Goal: Entertainment & Leisure: Consume media (video, audio)

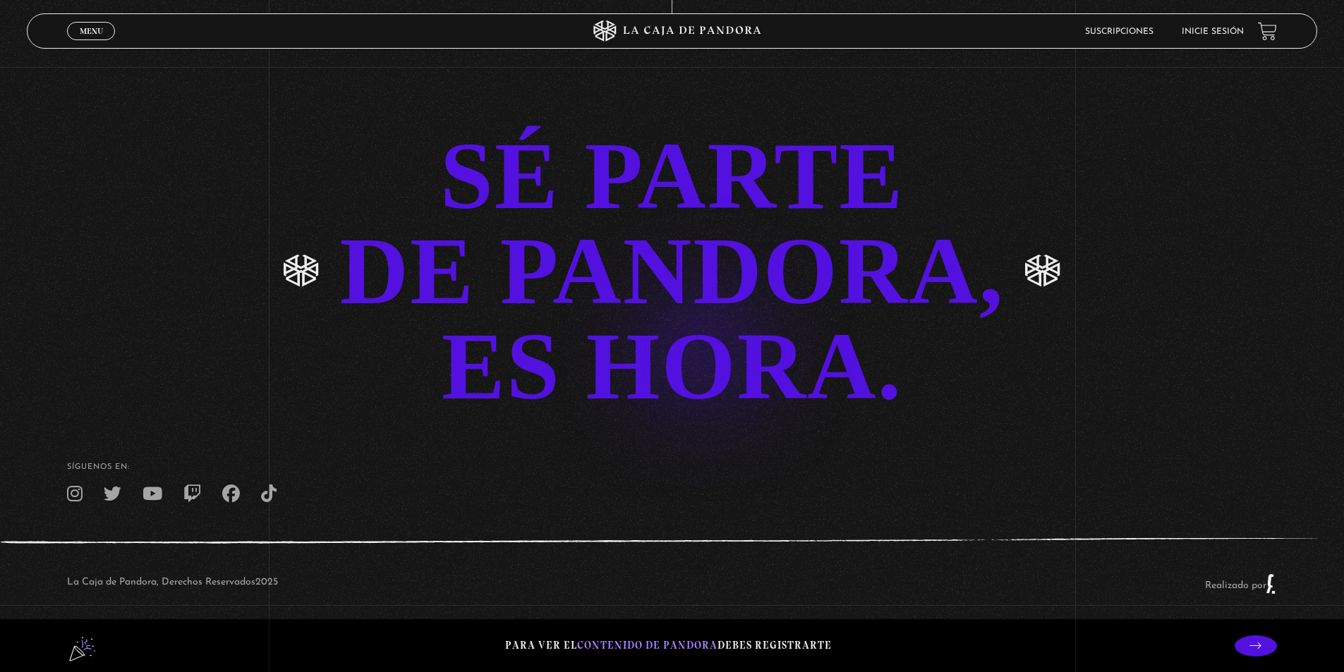
scroll to position [3530, 0]
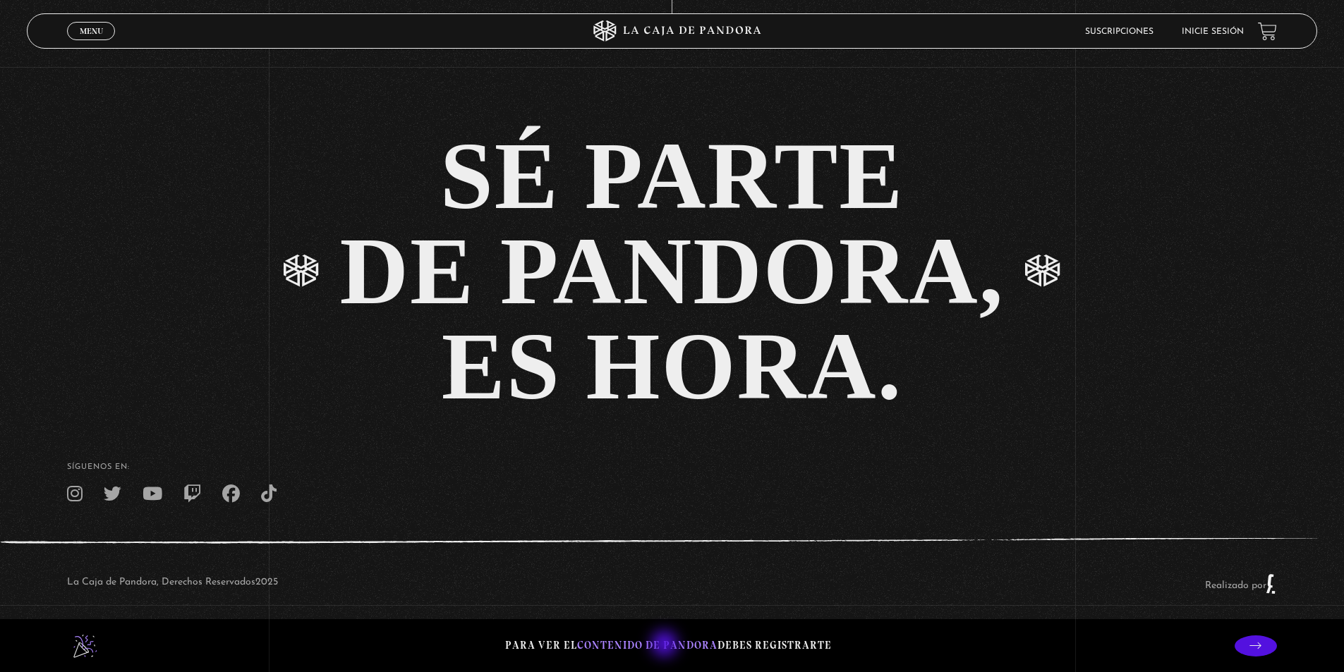
click at [666, 646] on span "contenido de Pandora" at bounding box center [647, 645] width 140 height 13
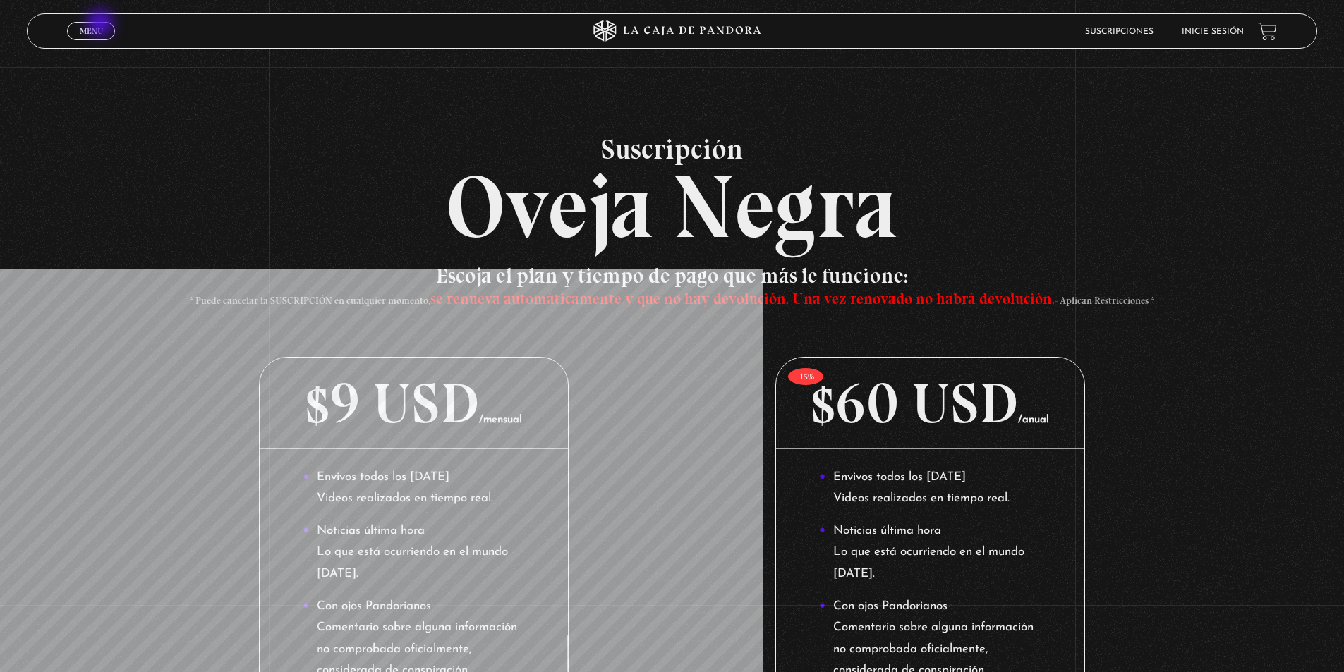
click at [102, 25] on link "Menu Cerrar" at bounding box center [91, 31] width 48 height 18
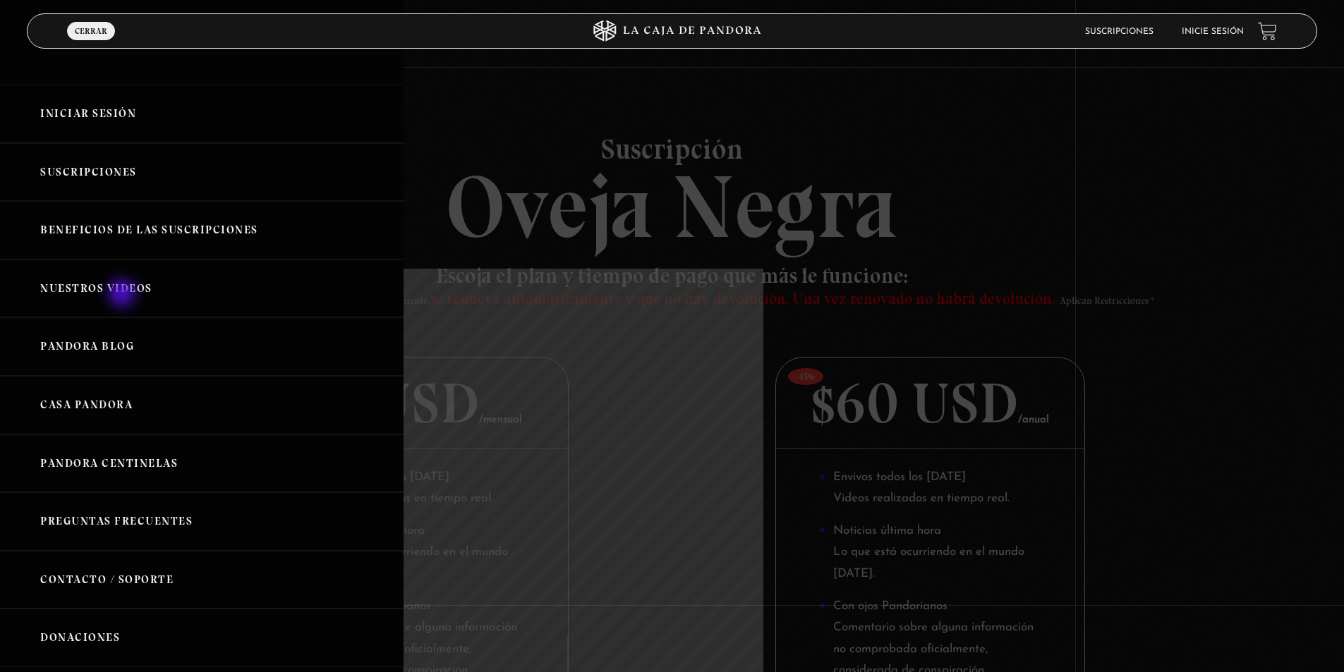
click at [123, 295] on link "Nuestros Videos" at bounding box center [202, 289] width 404 height 59
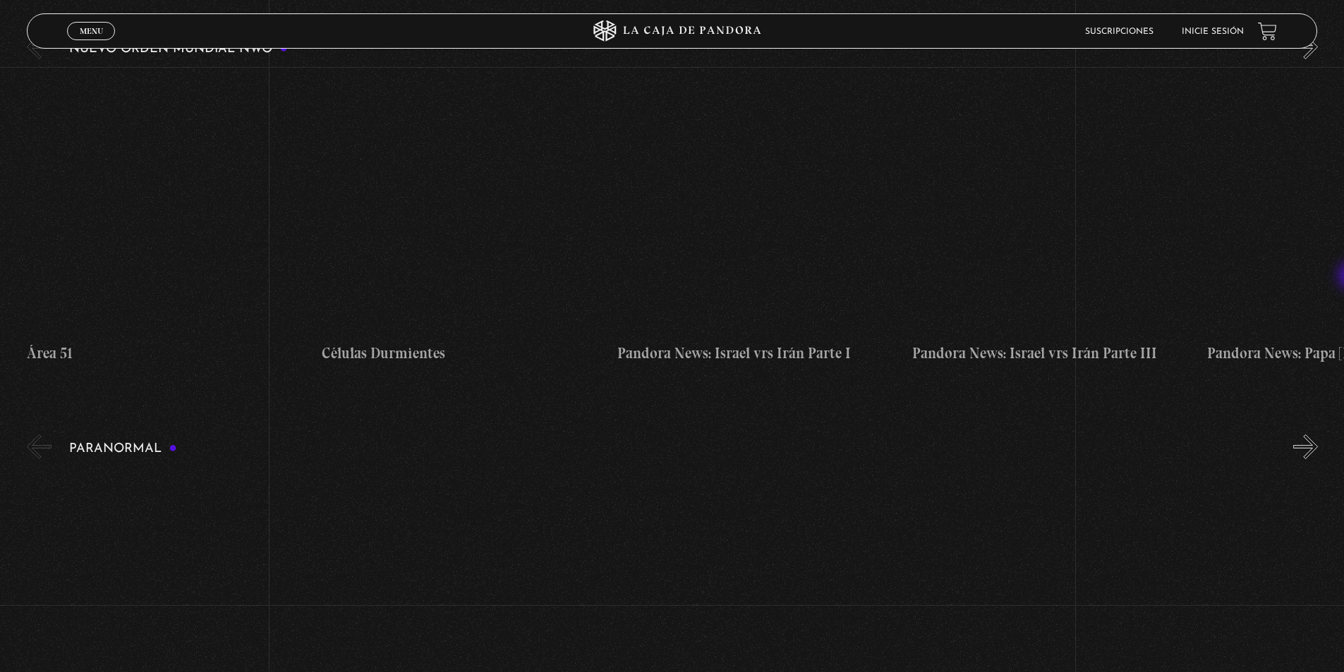
scroll to position [212, 0]
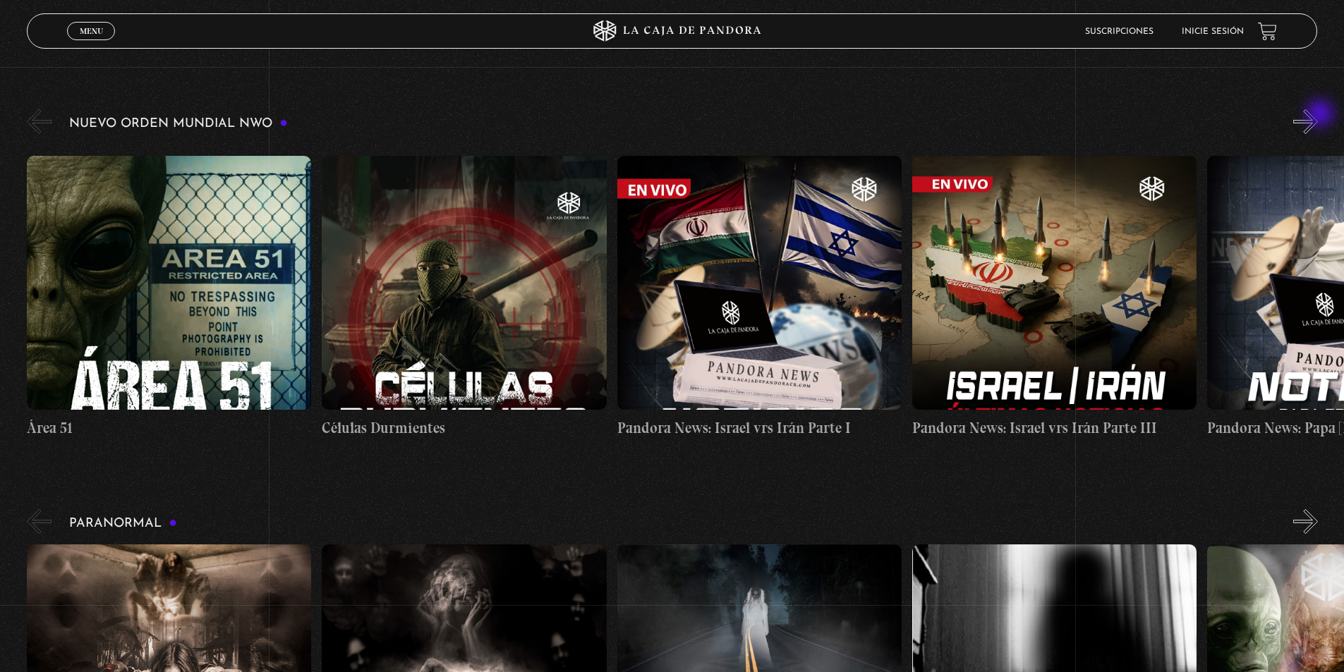
click at [1318, 115] on button "»" at bounding box center [1305, 121] width 25 height 25
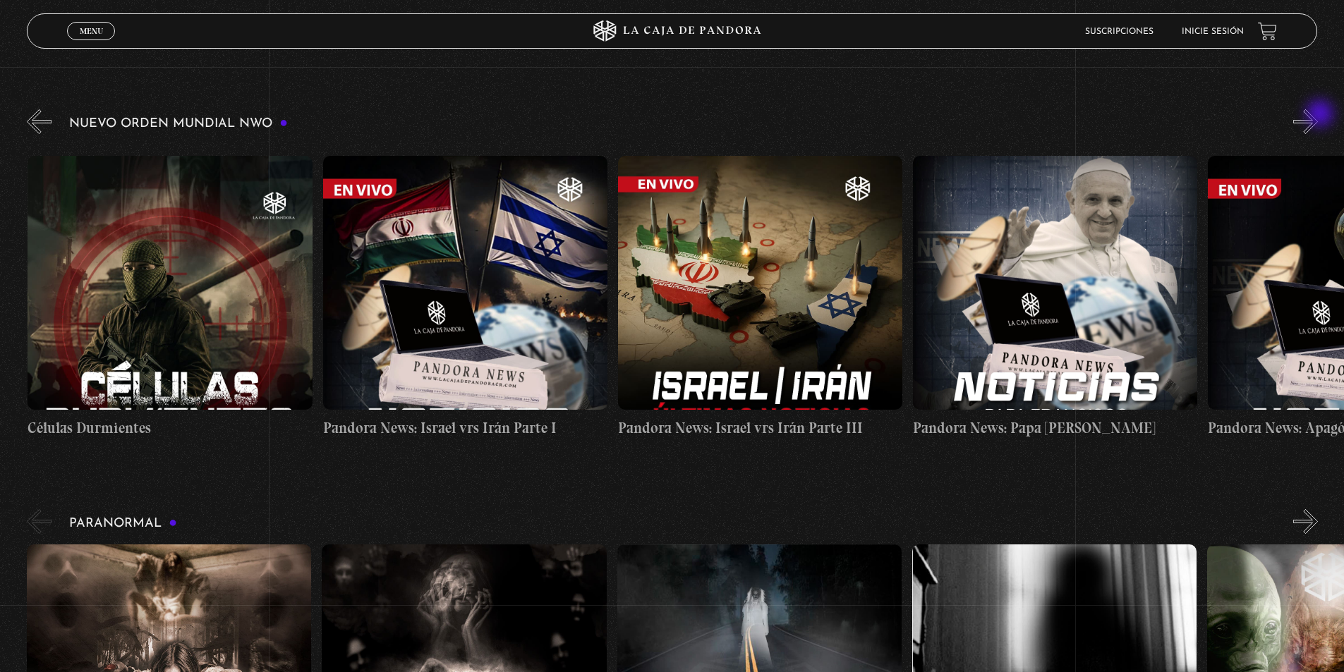
scroll to position [0, 295]
click at [1318, 115] on button "»" at bounding box center [1305, 121] width 25 height 25
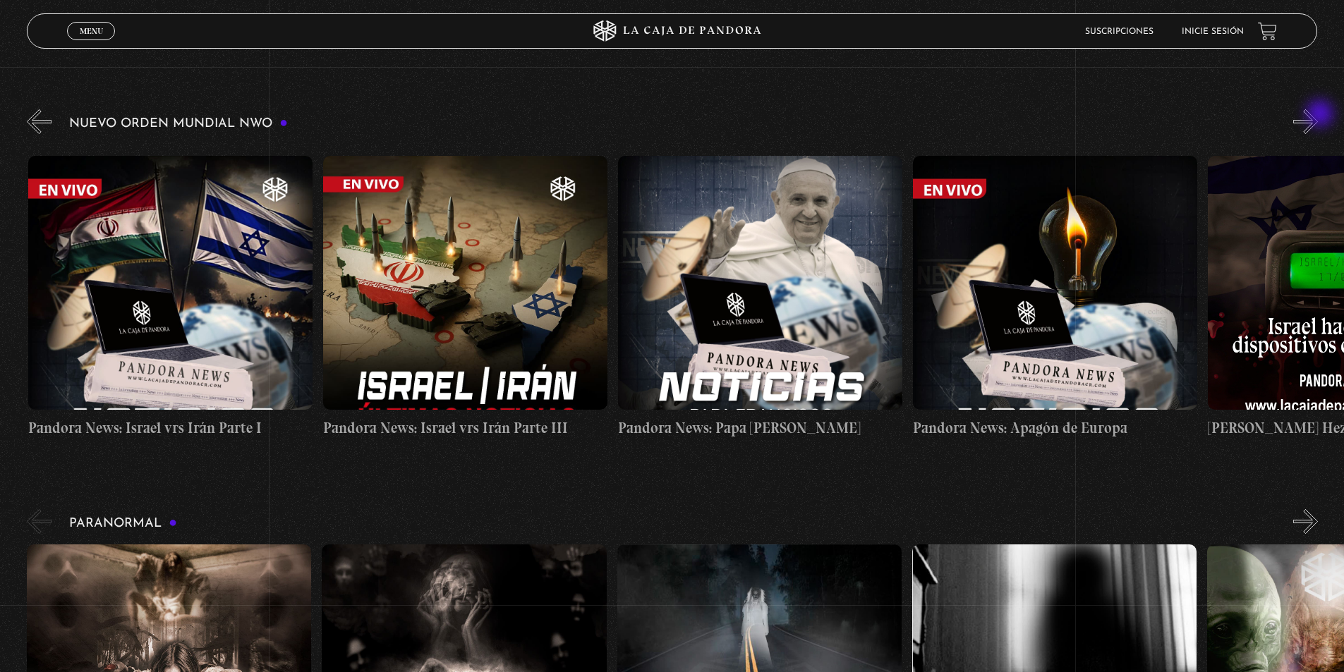
click at [1318, 115] on button "»" at bounding box center [1305, 121] width 25 height 25
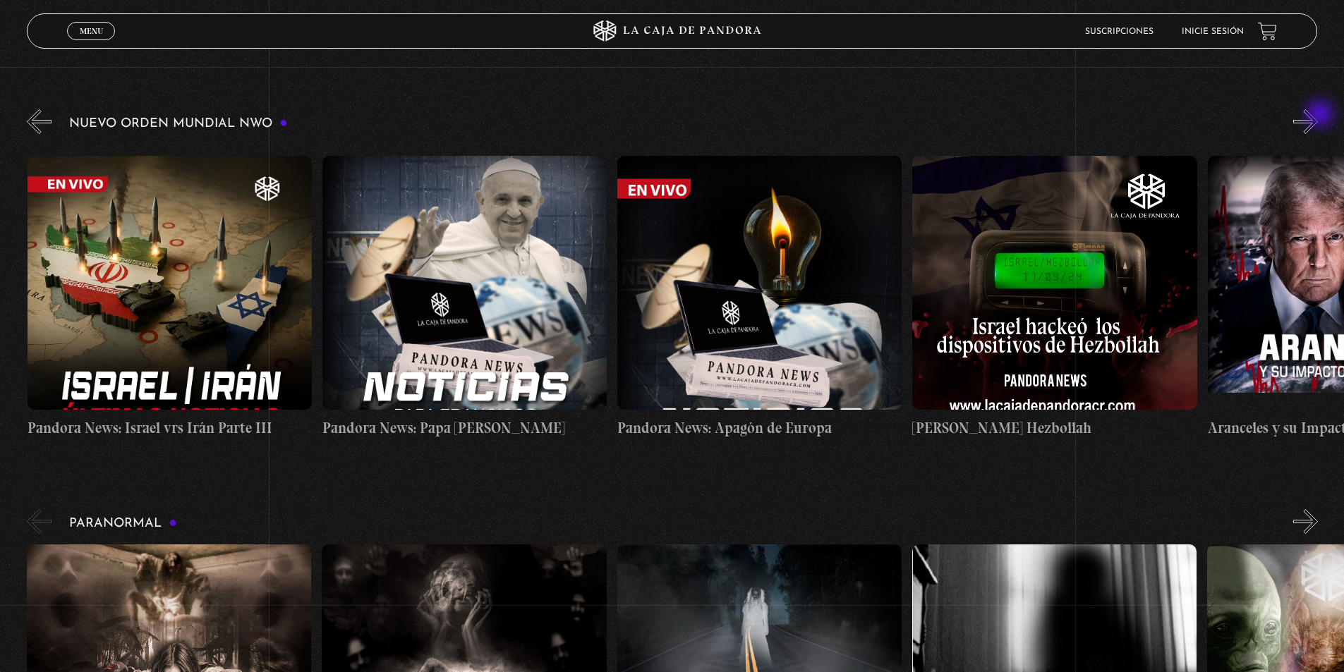
click at [1318, 115] on button "»" at bounding box center [1305, 121] width 25 height 25
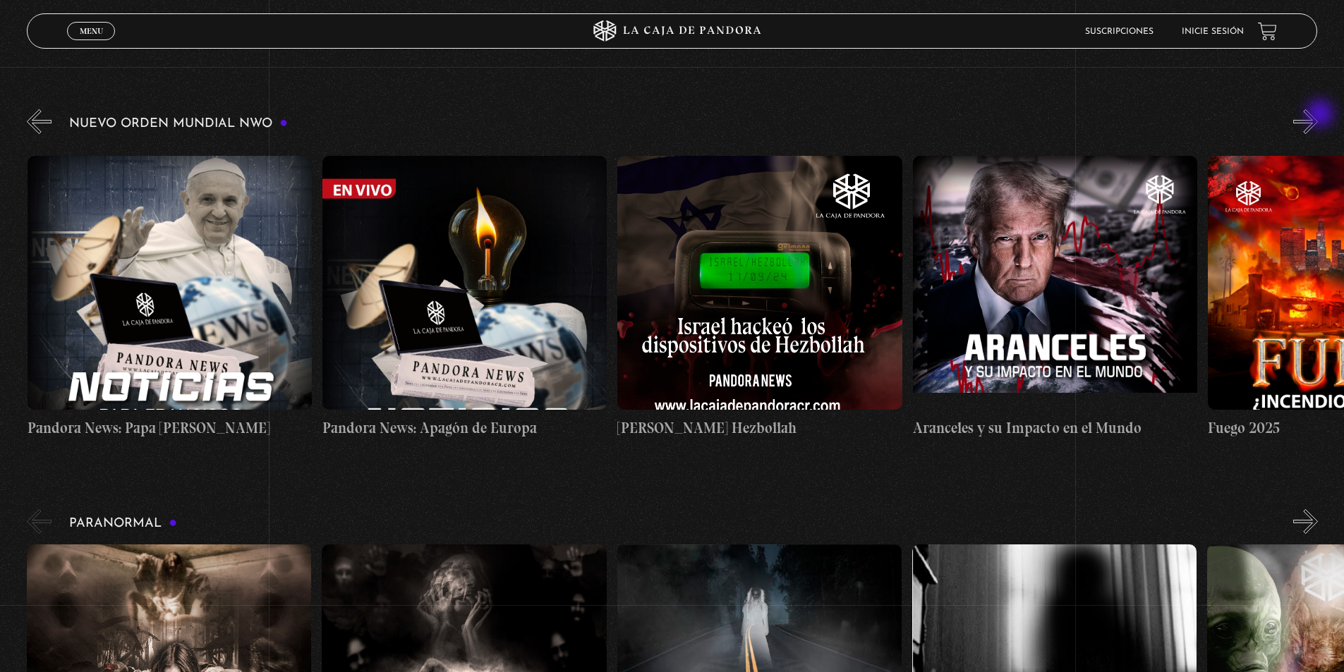
click at [1318, 115] on button "»" at bounding box center [1305, 121] width 25 height 25
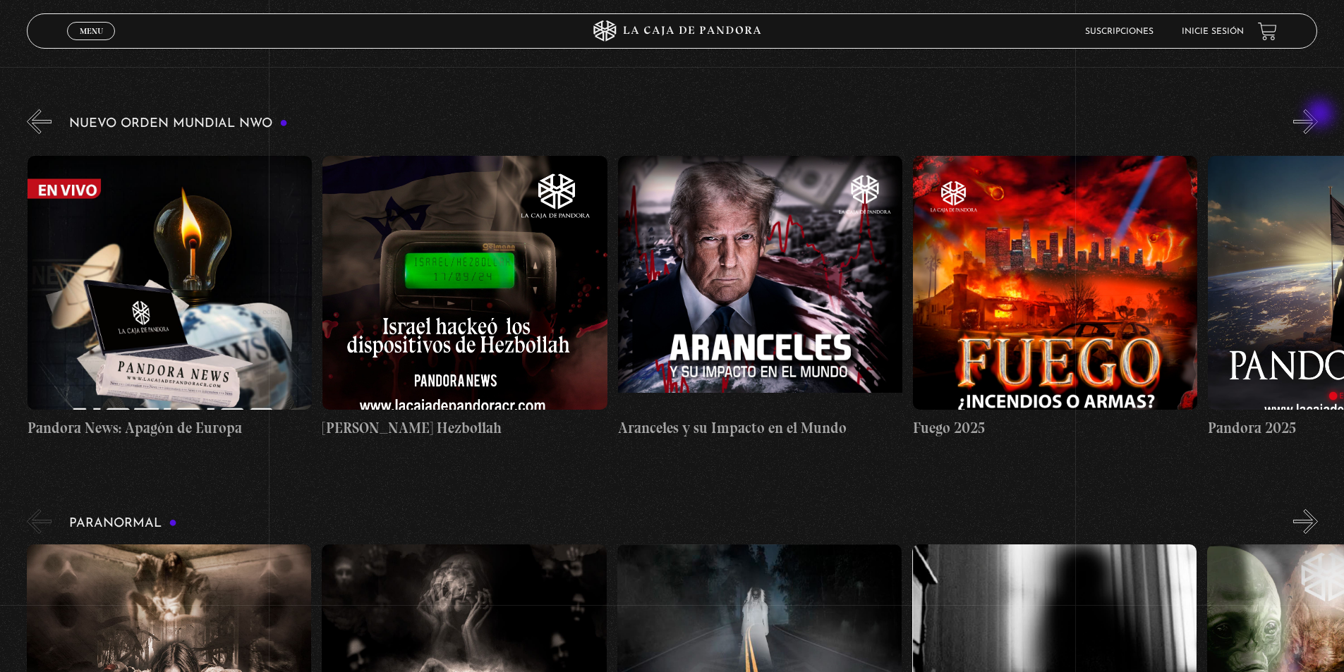
click at [1318, 115] on button "»" at bounding box center [1305, 121] width 25 height 25
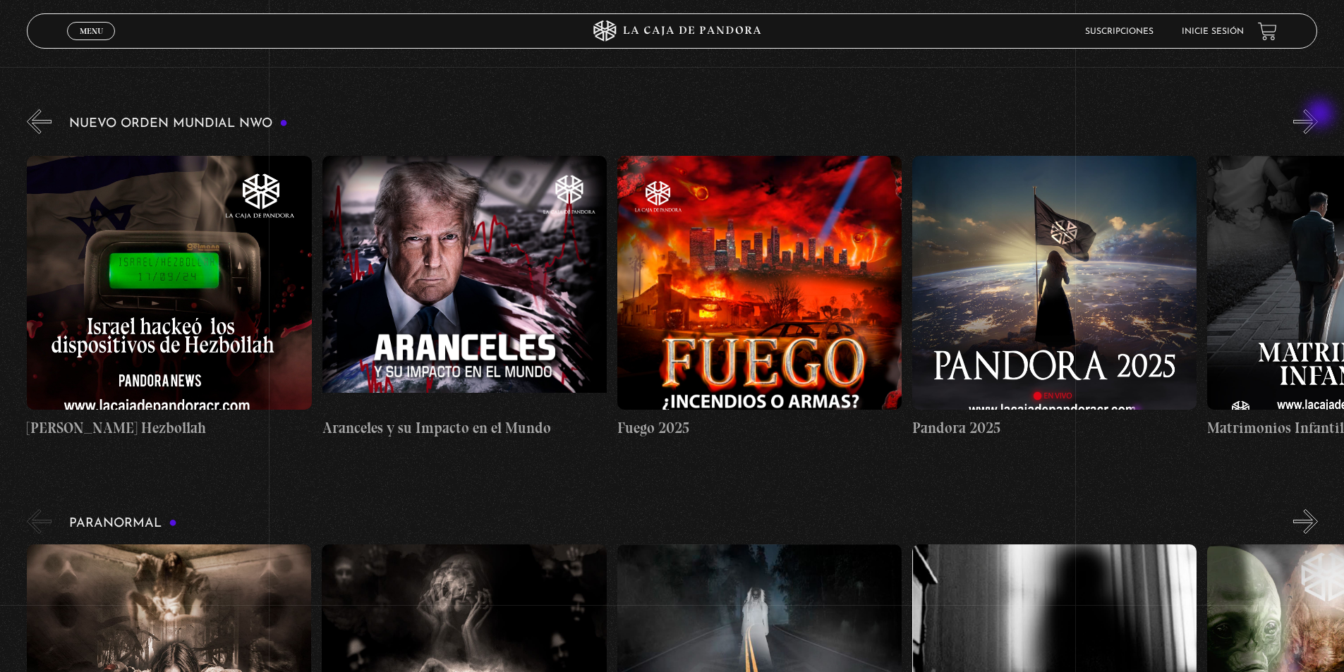
click at [1318, 115] on button "»" at bounding box center [1305, 121] width 25 height 25
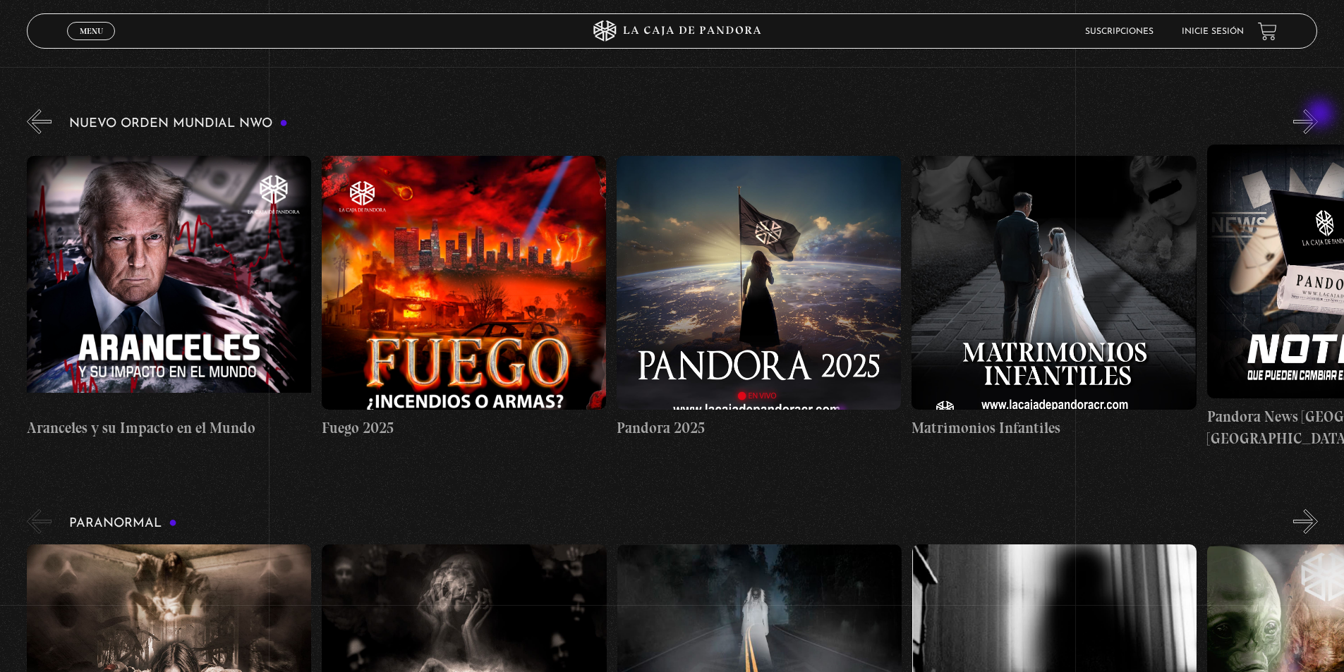
click at [1318, 115] on button "»" at bounding box center [1305, 121] width 25 height 25
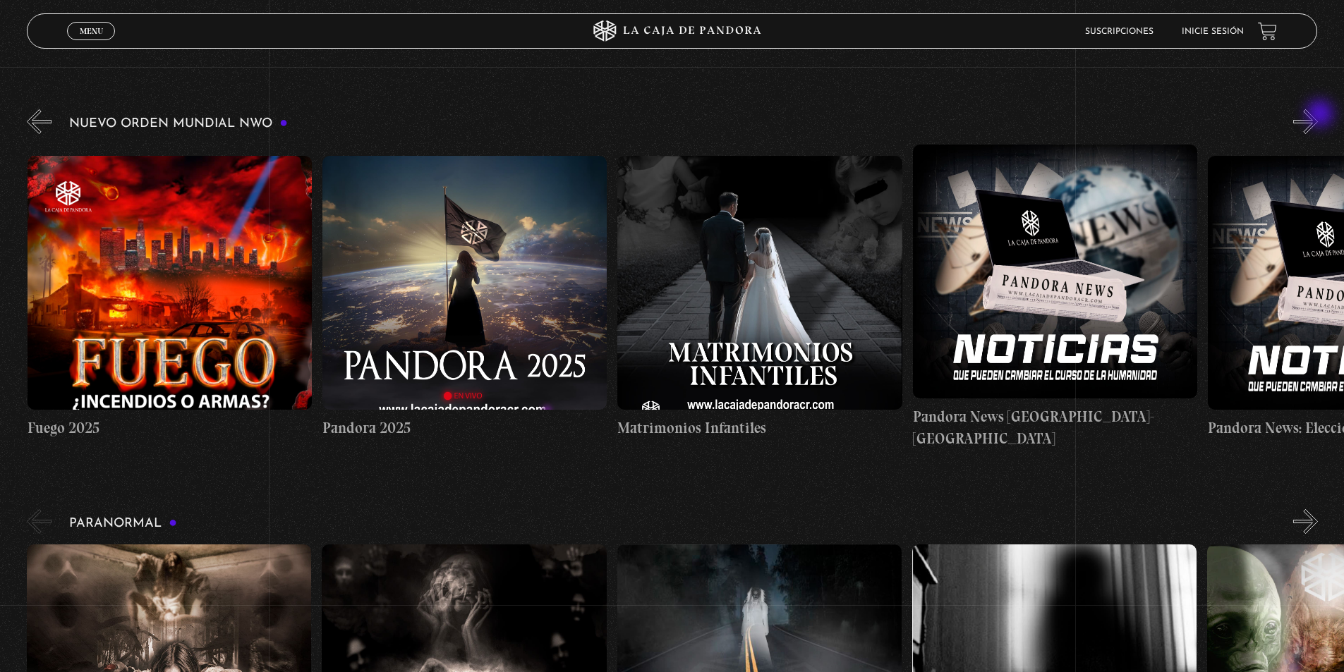
click at [1318, 115] on button "»" at bounding box center [1305, 121] width 25 height 25
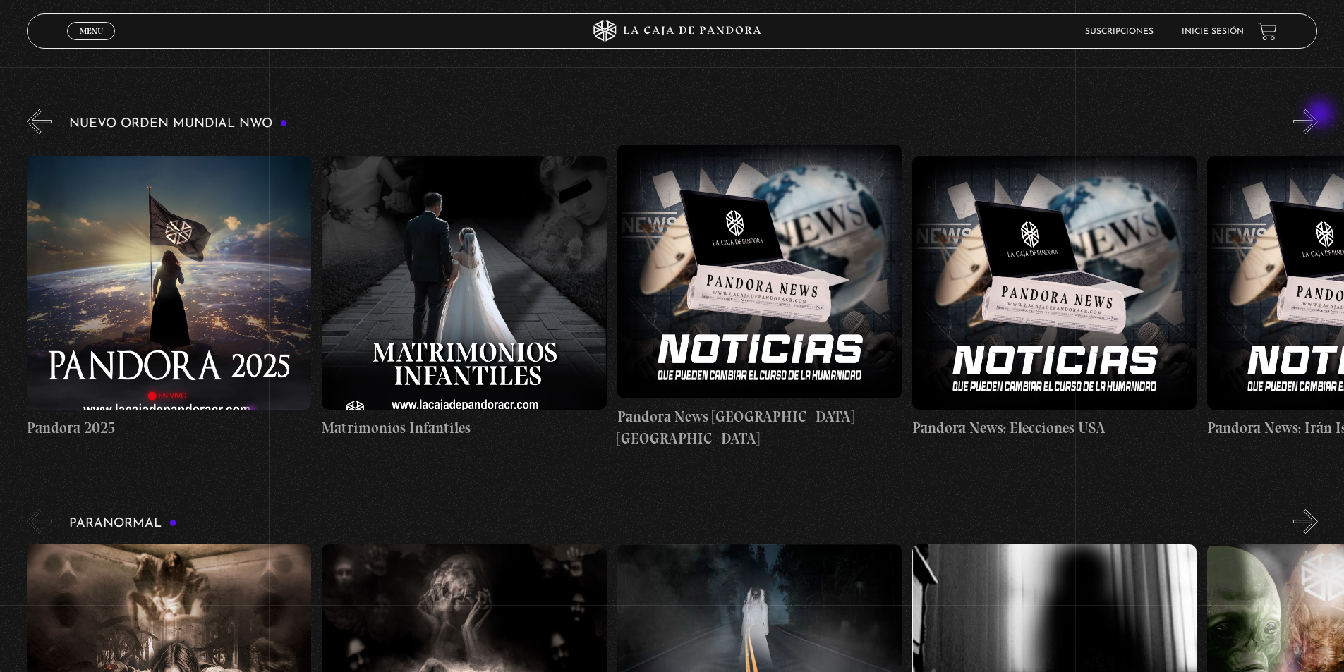
click at [1318, 115] on button "»" at bounding box center [1305, 121] width 25 height 25
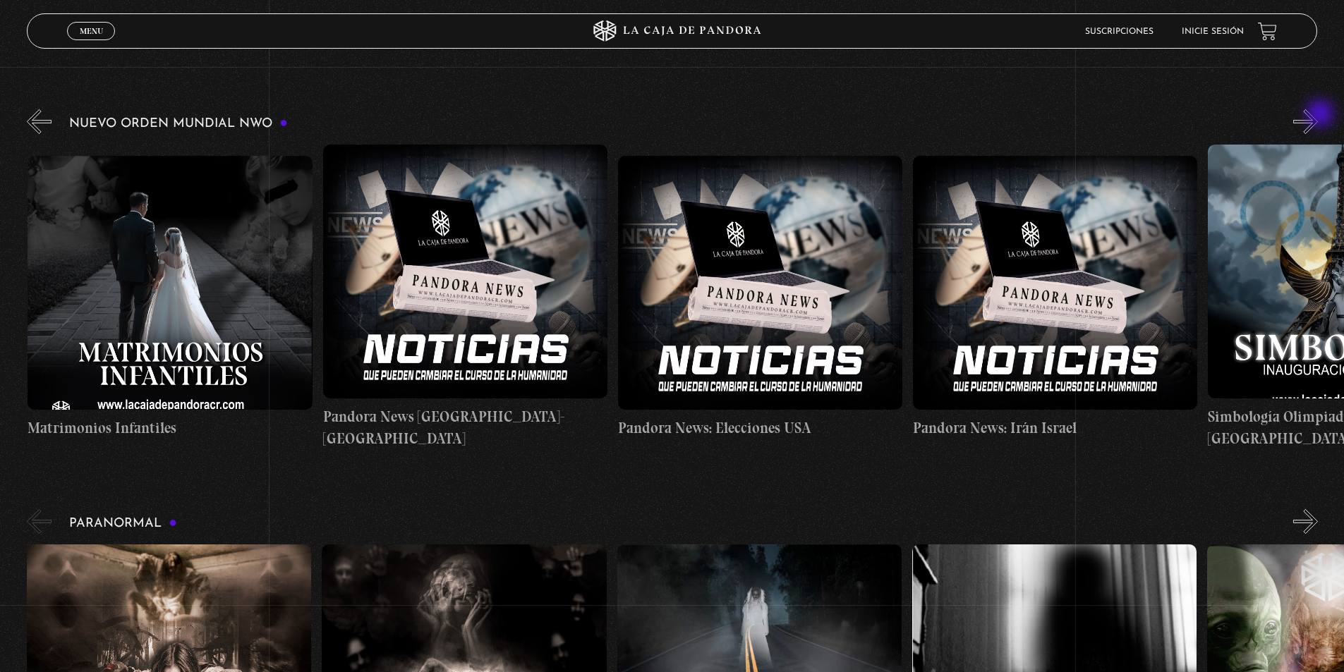
click at [1318, 115] on button "»" at bounding box center [1305, 121] width 25 height 25
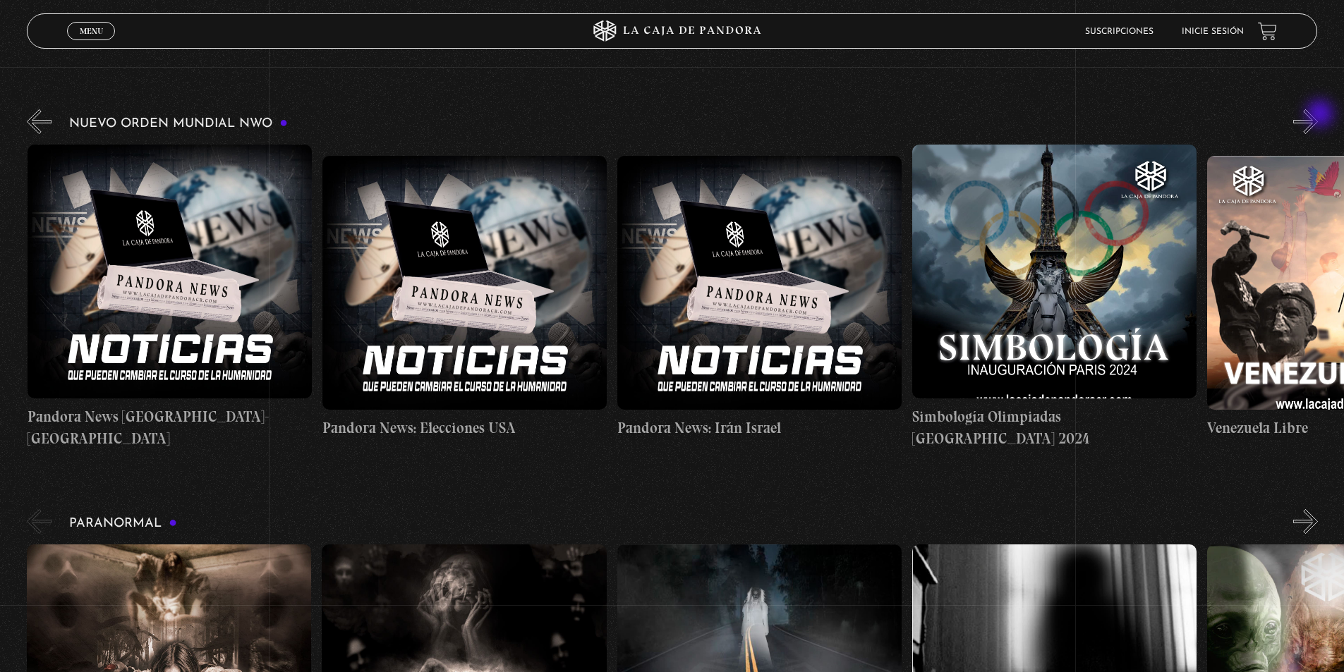
click at [1318, 115] on button "»" at bounding box center [1305, 121] width 25 height 25
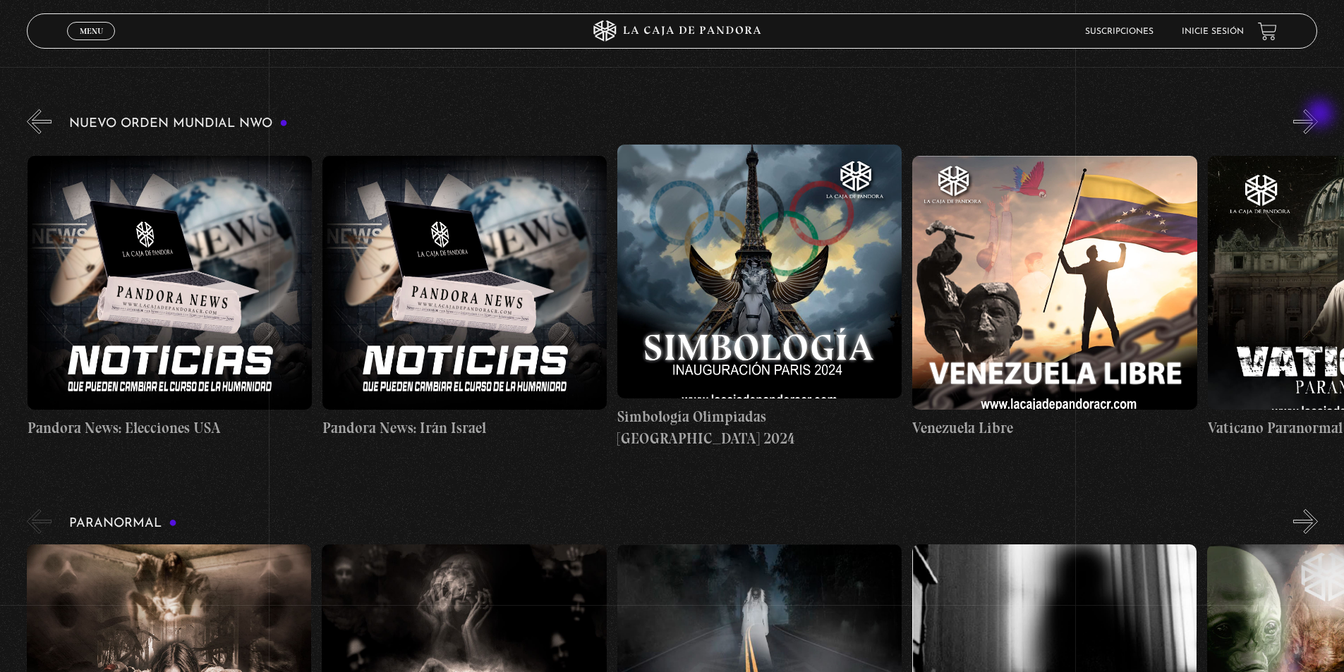
scroll to position [0, 3542]
click at [1318, 115] on button "»" at bounding box center [1305, 121] width 25 height 25
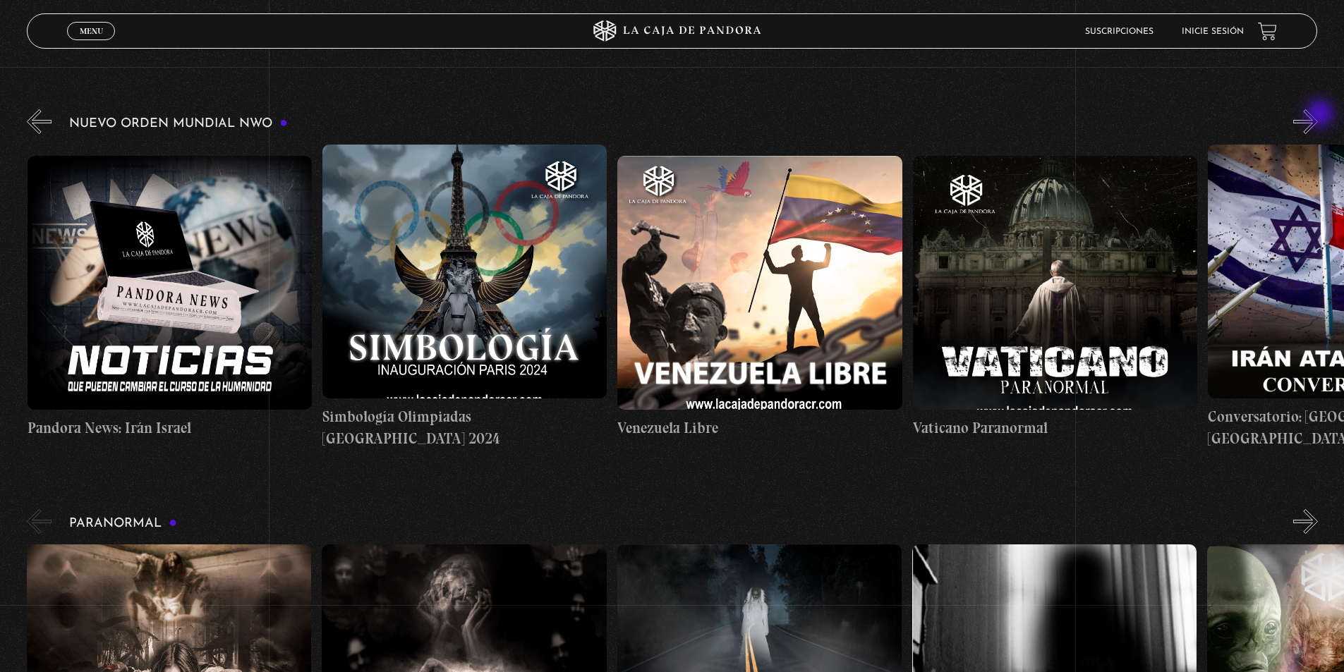
scroll to position [0, 3837]
click at [1318, 115] on button "»" at bounding box center [1305, 121] width 25 height 25
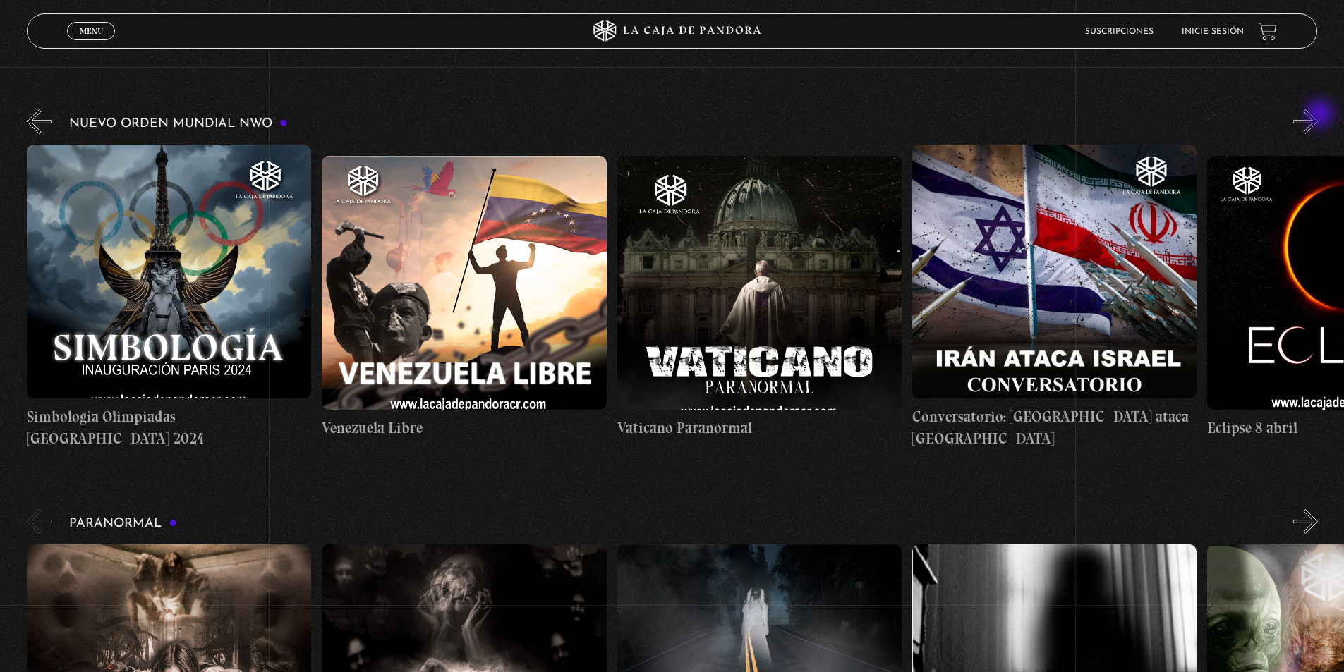
click at [1318, 115] on button "»" at bounding box center [1305, 121] width 25 height 25
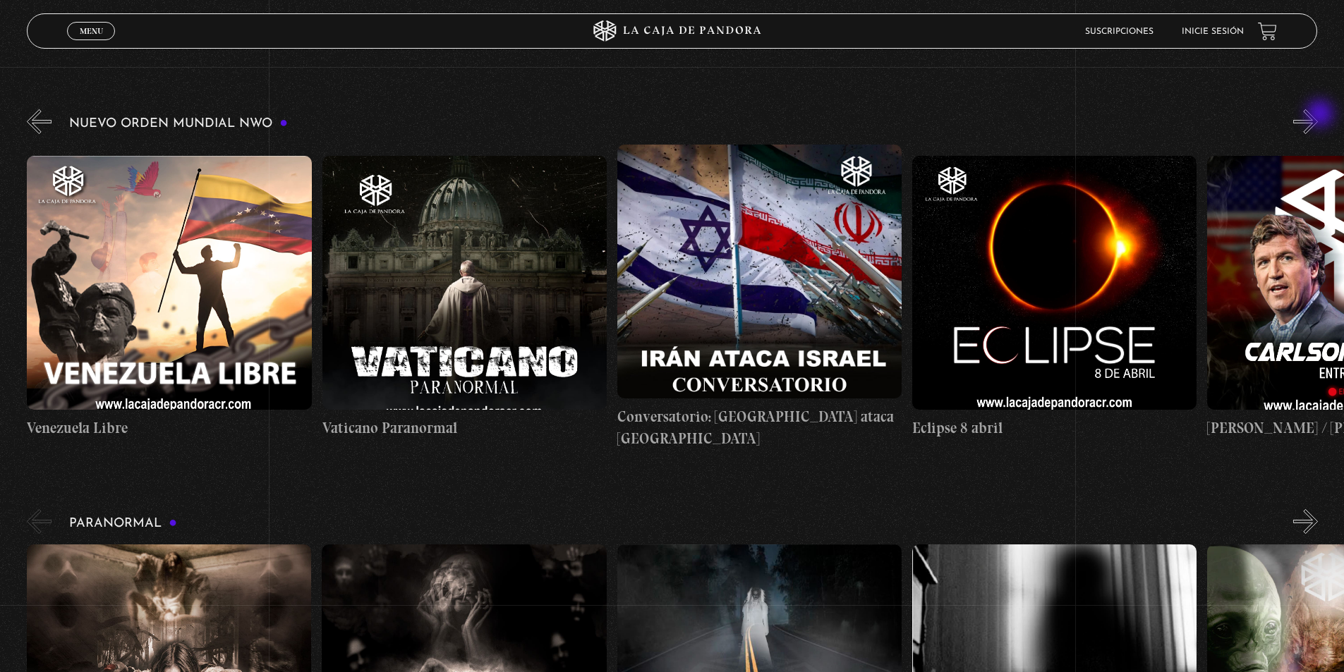
click at [1318, 115] on button "»" at bounding box center [1305, 121] width 25 height 25
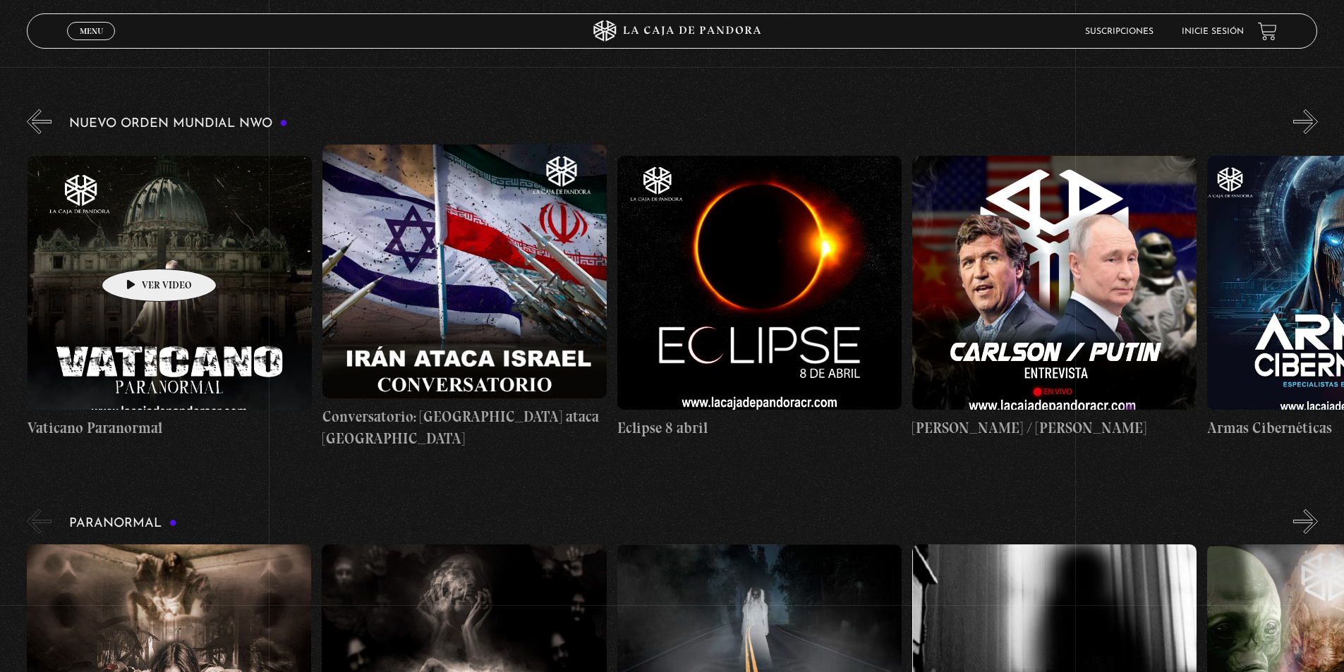
click at [137, 248] on figure at bounding box center [170, 283] width 284 height 254
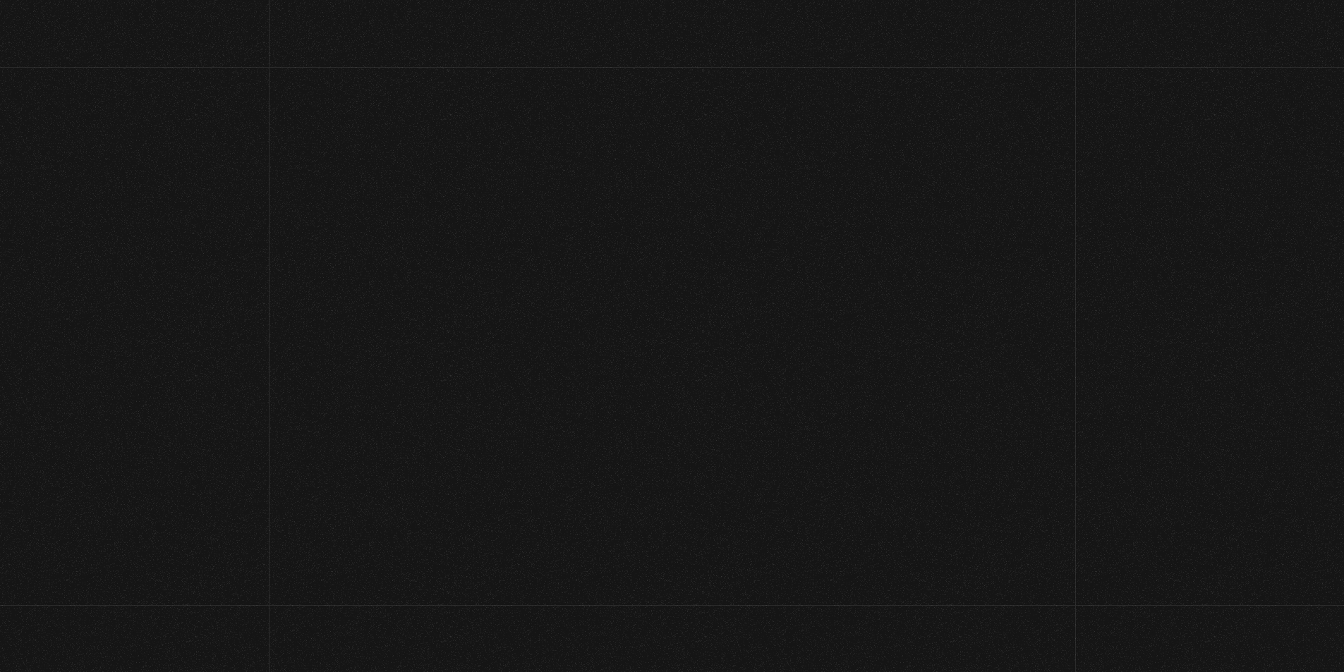
scroll to position [212, 0]
